Goal: Task Accomplishment & Management: Manage account settings

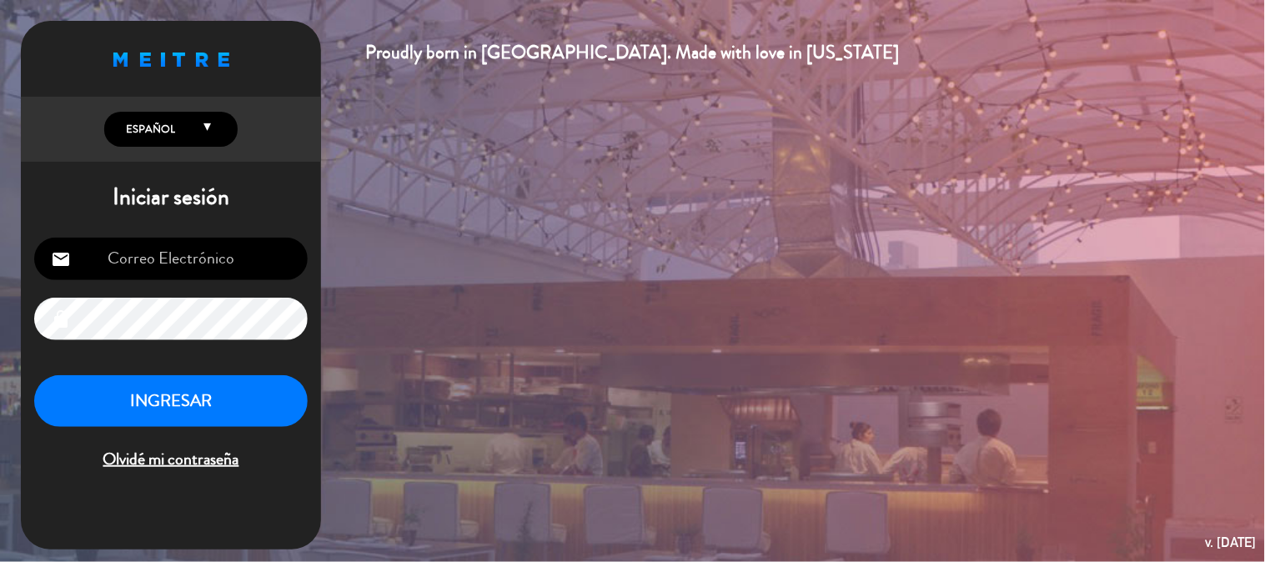
type input "[EMAIL_ADDRESS][DOMAIN_NAME]"
click at [210, 255] on input "[EMAIL_ADDRESS][DOMAIN_NAME]" at bounding box center [170, 259] width 273 height 43
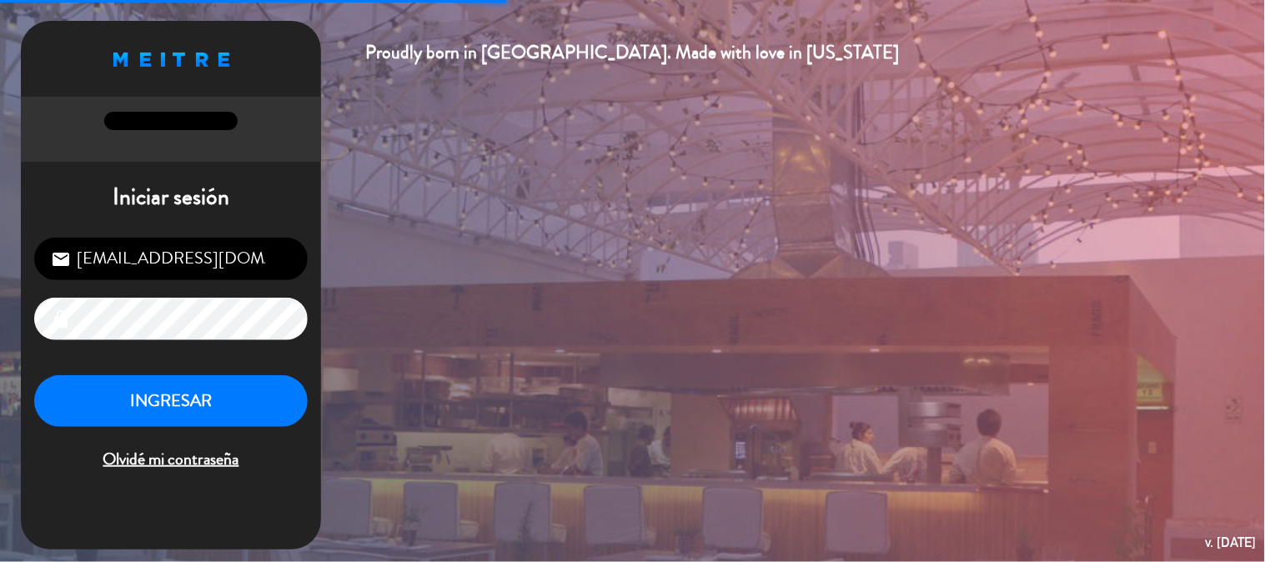
click at [242, 428] on div "INGRESAR Olvidé mi contraseña" at bounding box center [170, 424] width 273 height 98
click at [246, 415] on button "INGRESAR" at bounding box center [170, 401] width 273 height 53
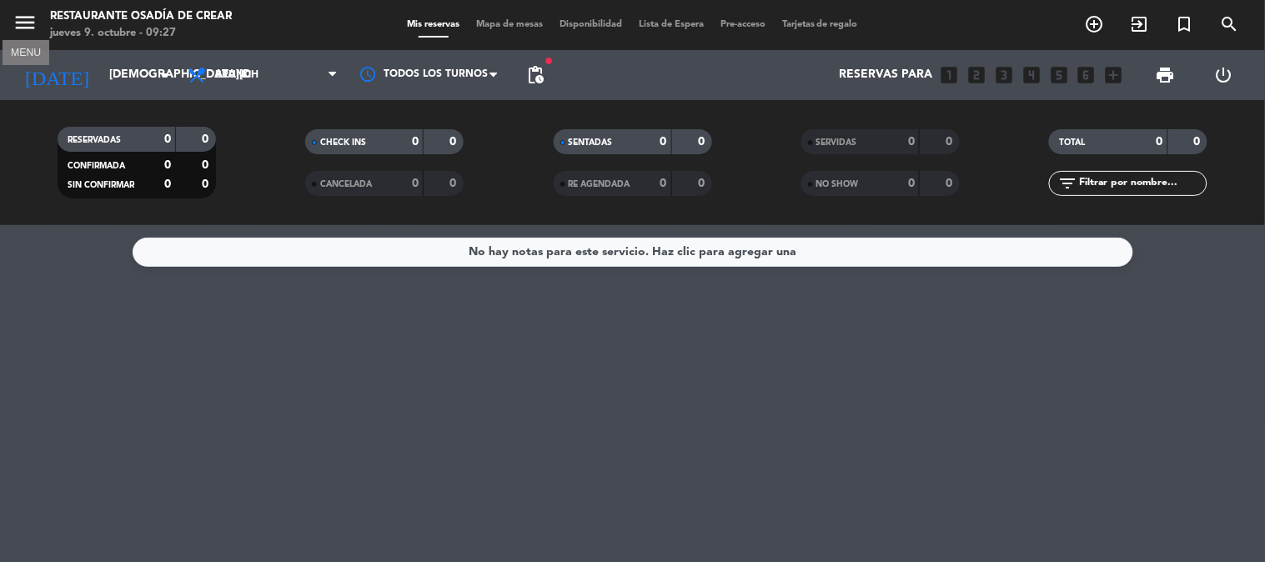
click at [19, 15] on icon "menu" at bounding box center [25, 22] width 25 height 25
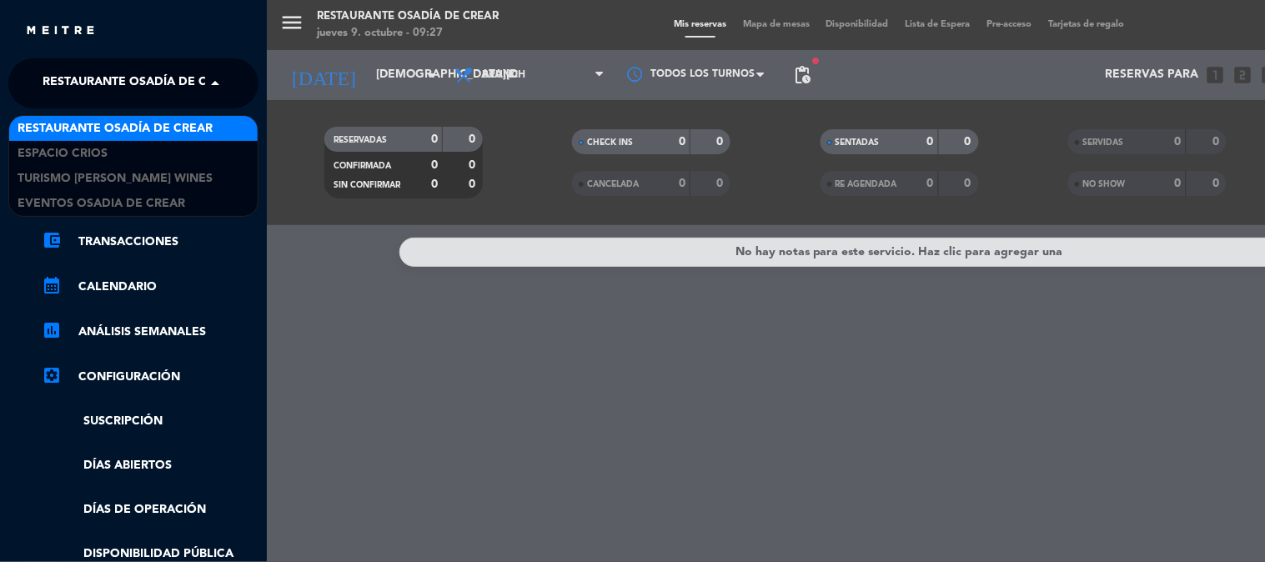
click at [173, 93] on span "Restaurante Osadía de Crear" at bounding box center [140, 83] width 195 height 35
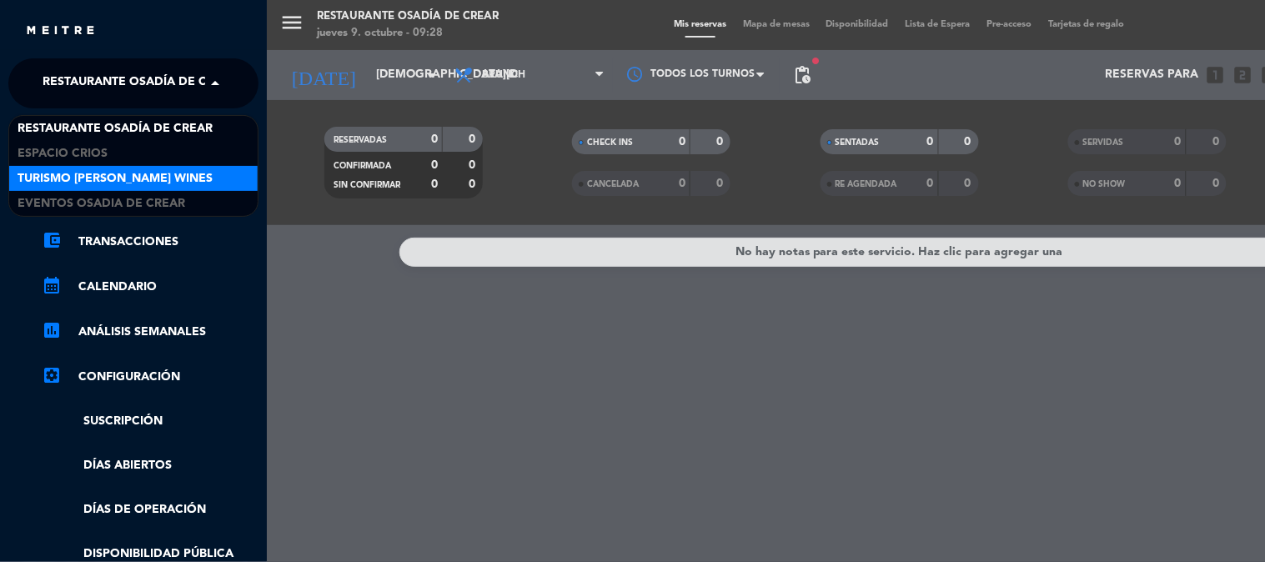
click at [173, 180] on span "Turismo [PERSON_NAME] Wines" at bounding box center [115, 178] width 195 height 19
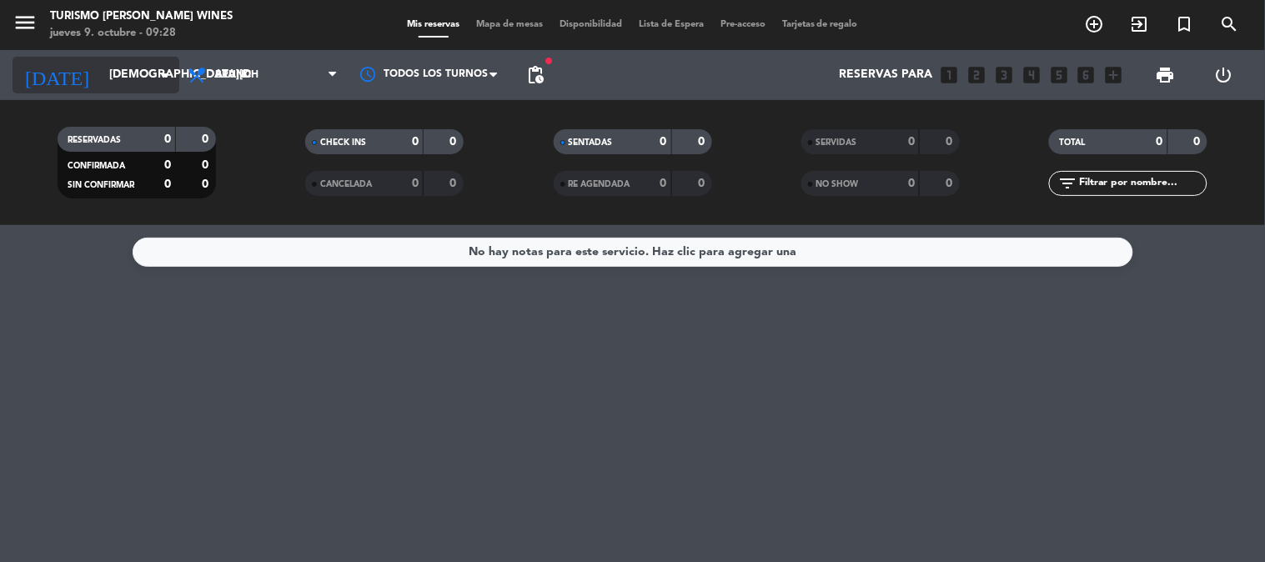
click at [117, 75] on input "[DEMOGRAPHIC_DATA][DATE]" at bounding box center [180, 75] width 158 height 30
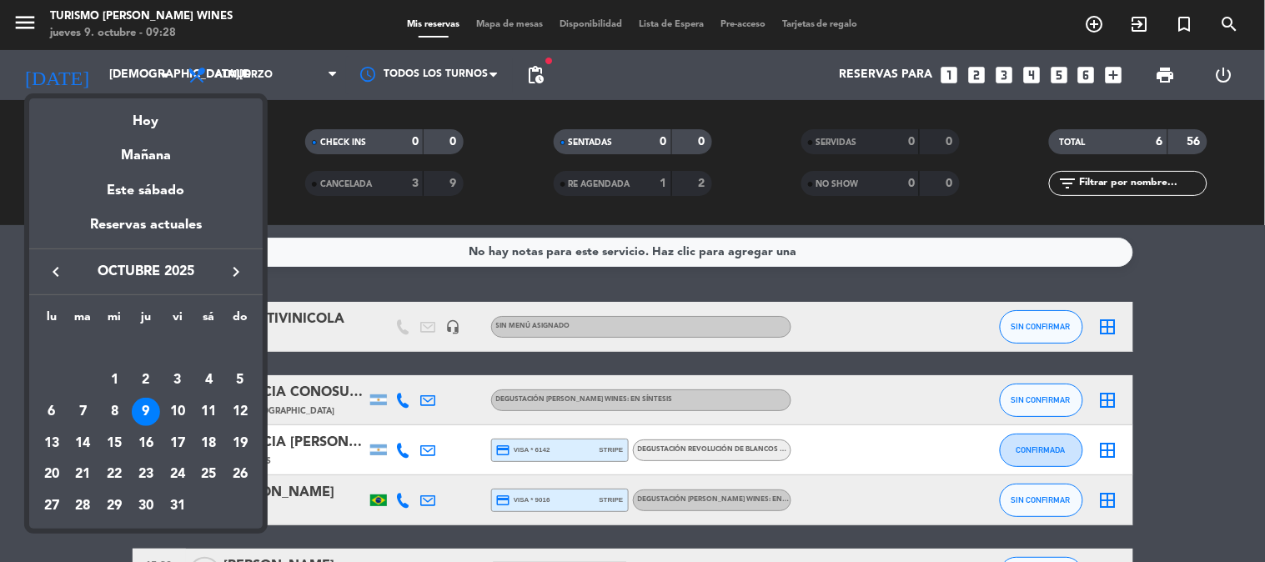
click at [371, 290] on div at bounding box center [632, 281] width 1265 height 562
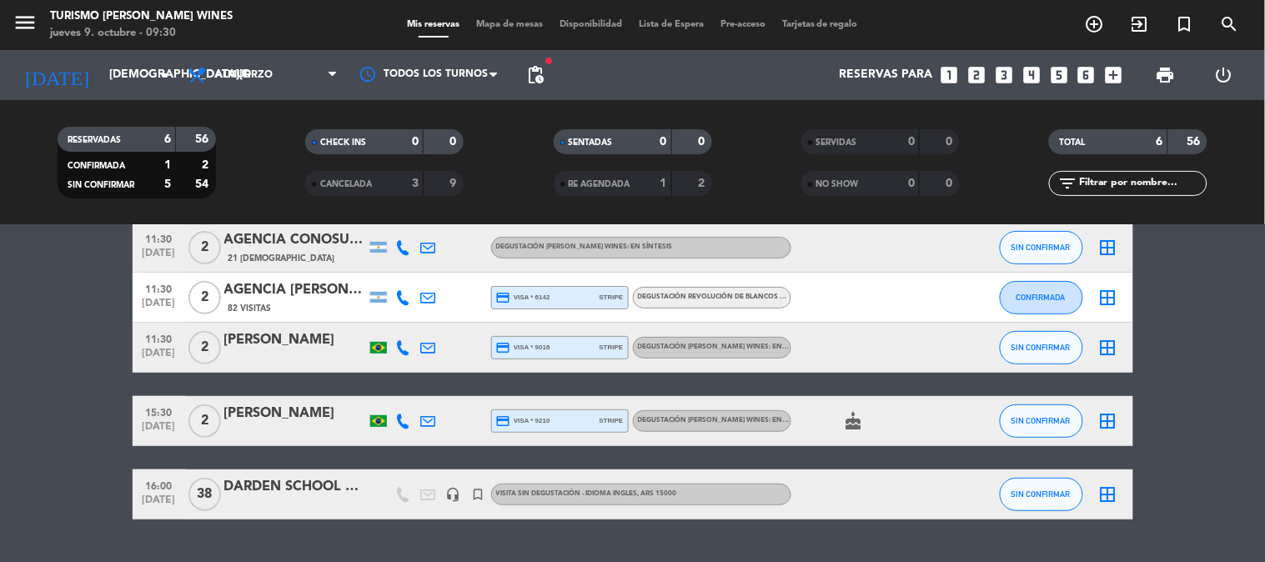
scroll to position [185, 0]
